Goal: Task Accomplishment & Management: Manage account settings

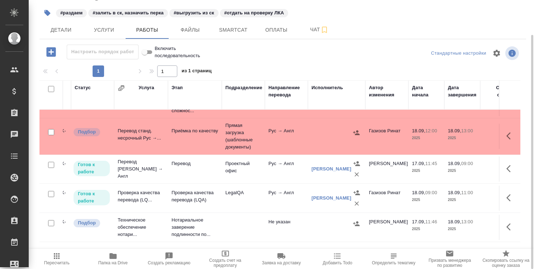
scroll to position [55, 0]
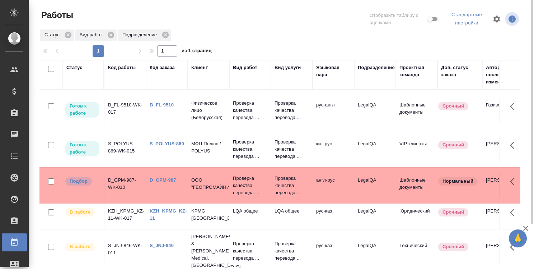
click at [165, 180] on link "D_GPM-987" at bounding box center [163, 179] width 27 height 5
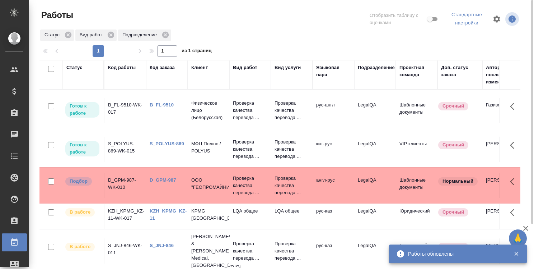
click at [169, 105] on link "B_FL-9510" at bounding box center [162, 104] width 24 height 5
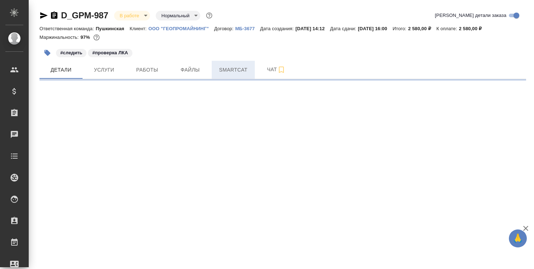
select select "RU"
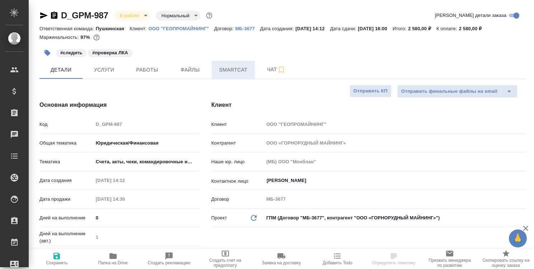
type textarea "x"
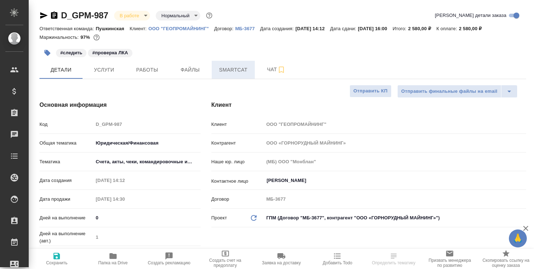
type textarea "x"
type input "[PERSON_NAME]"
type textarea "x"
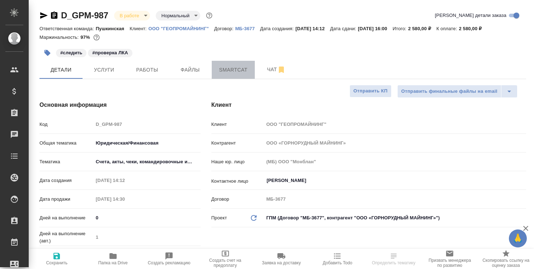
click at [236, 70] on span "Smartcat" at bounding box center [233, 69] width 34 height 9
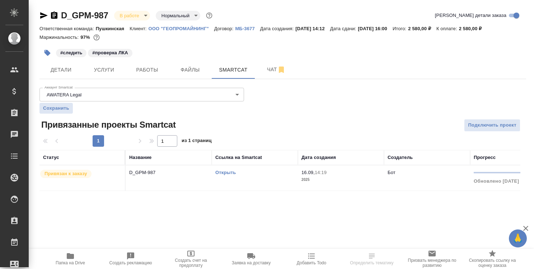
click at [231, 172] on link "Открыть" at bounding box center [225, 171] width 20 height 5
click at [154, 71] on span "Работы" at bounding box center [147, 69] width 34 height 9
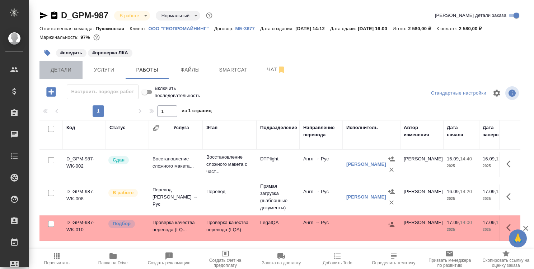
click at [60, 72] on span "Детали" at bounding box center [61, 69] width 34 height 9
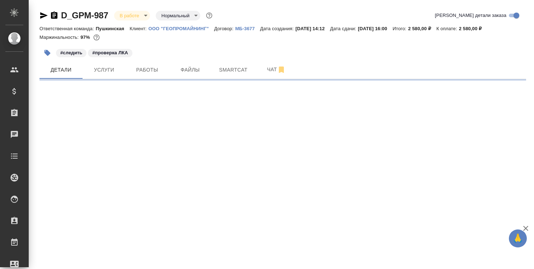
select select "RU"
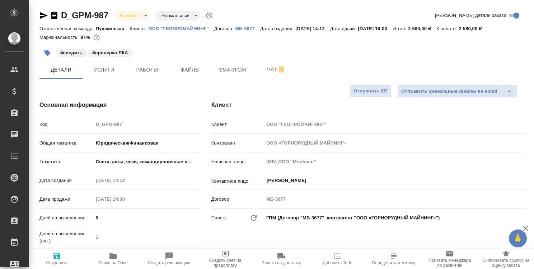
type textarea "x"
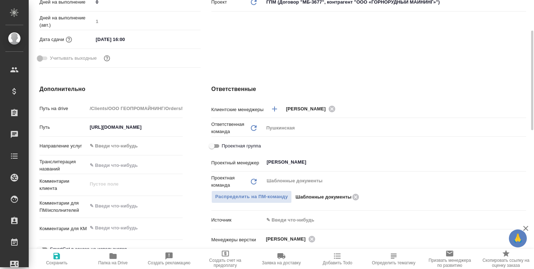
scroll to position [36, 0]
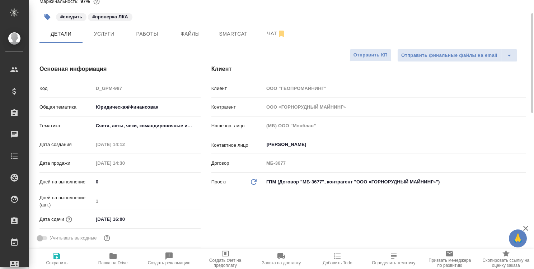
type textarea "x"
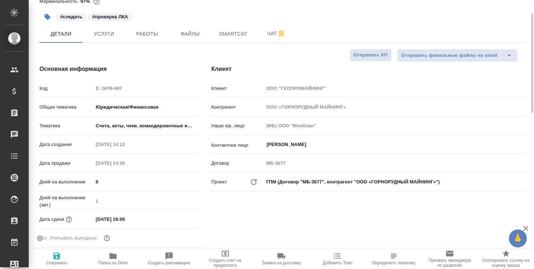
type textarea "x"
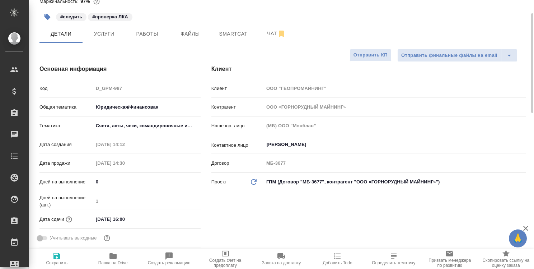
type textarea "x"
click at [156, 33] on span "Работы" at bounding box center [147, 33] width 34 height 9
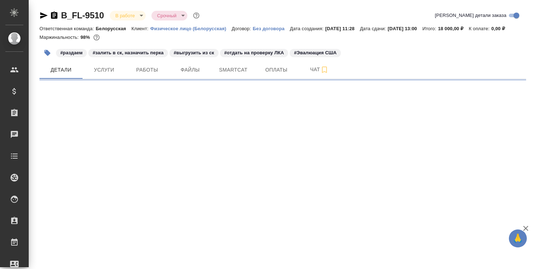
select select "RU"
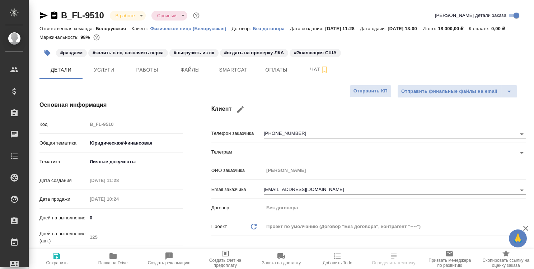
type textarea "x"
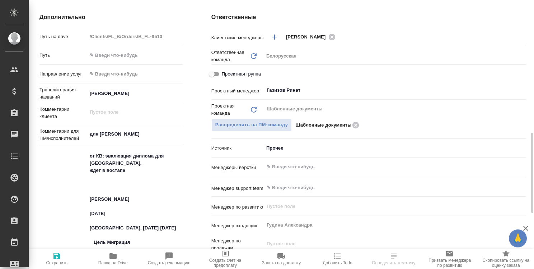
scroll to position [359, 0]
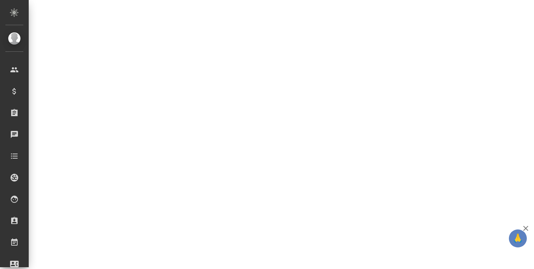
select select "RU"
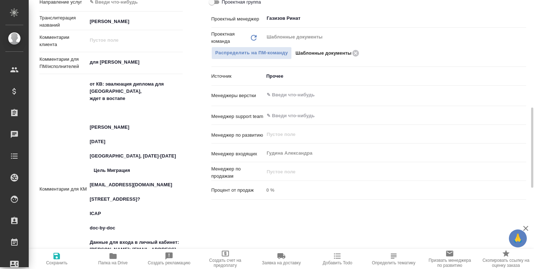
type textarea "x"
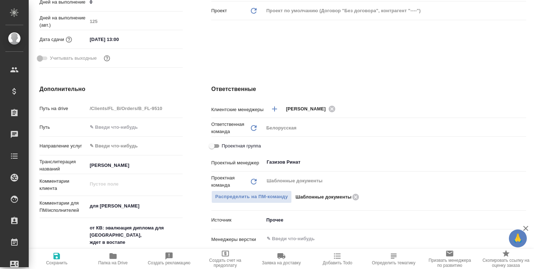
scroll to position [0, 0]
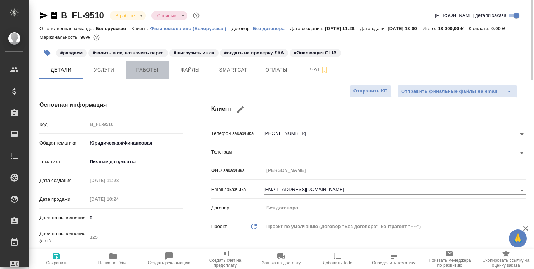
click at [152, 74] on span "Работы" at bounding box center [147, 69] width 34 height 9
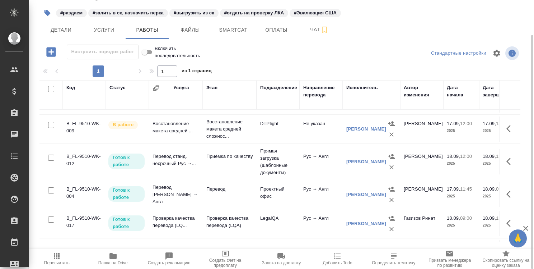
scroll to position [36, 0]
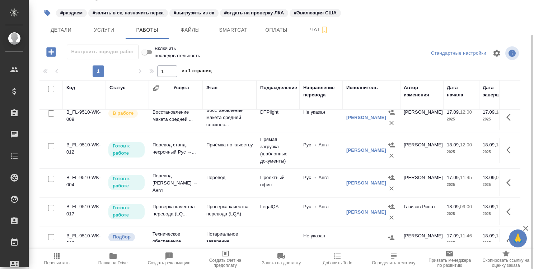
click at [478, 17] on div "#раздаем #залить в ск, назначить перка #выгрузить из ск #отдать на проверку ЛКА…" at bounding box center [282, 13] width 487 height 16
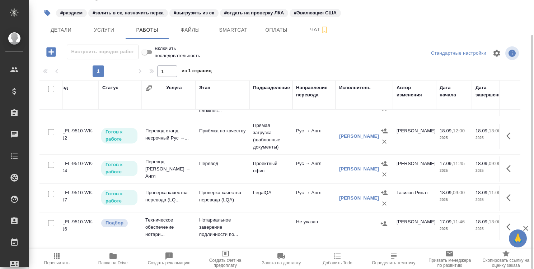
scroll to position [55, 0]
